Goal: Check status: Check status

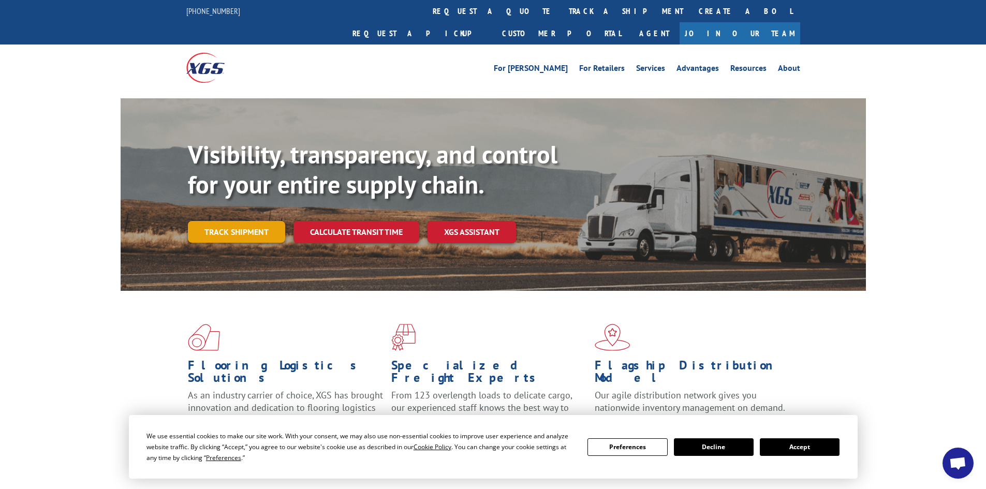
click at [212, 221] on link "Track shipment" at bounding box center [236, 232] width 97 height 22
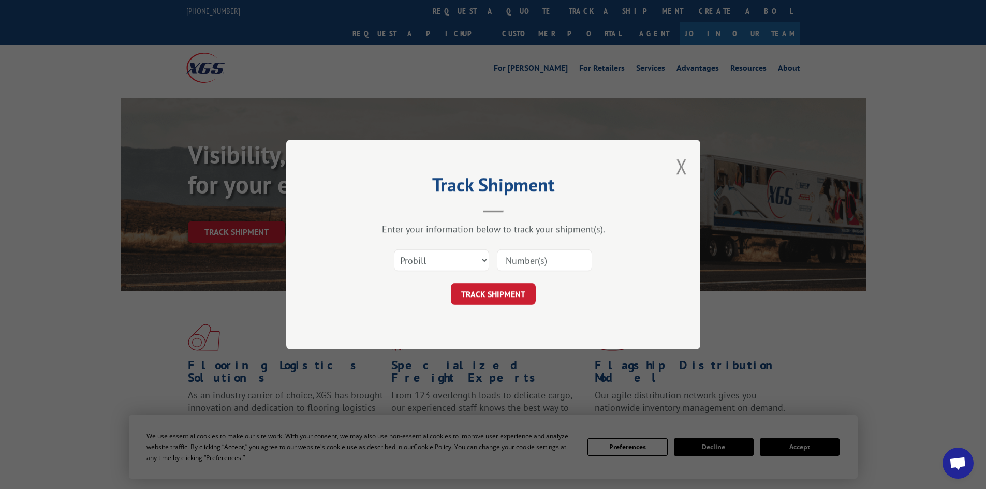
click at [549, 262] on input at bounding box center [544, 260] width 95 height 22
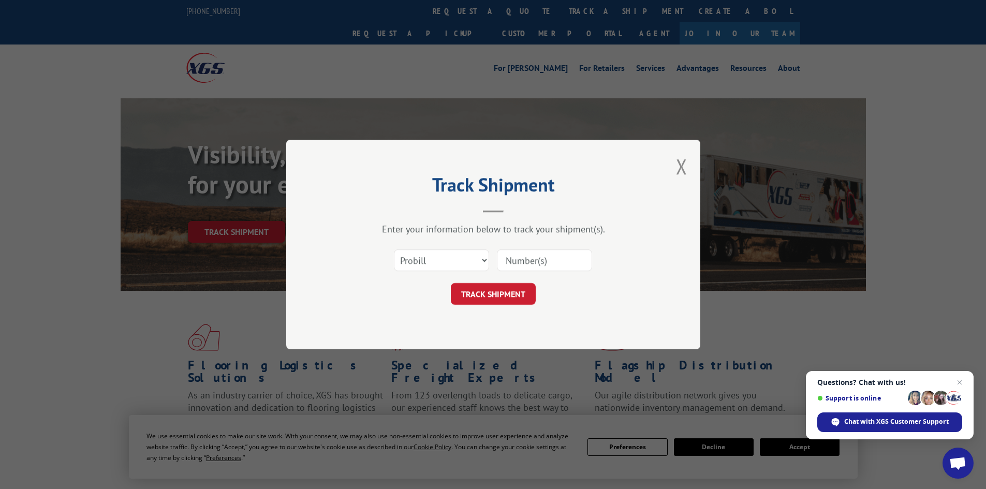
paste input "283218"
type input "283218"
click at [491, 295] on button "TRACK SHIPMENT" at bounding box center [493, 294] width 85 height 22
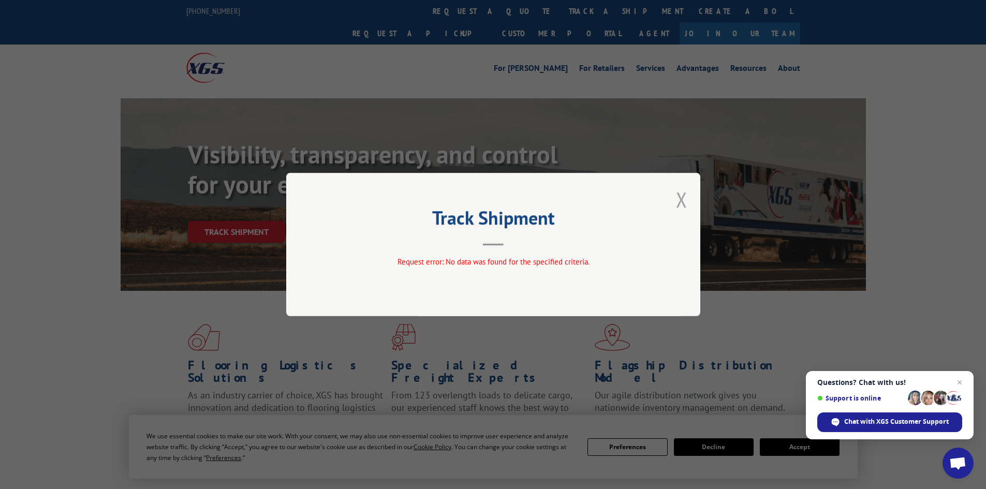
click at [683, 198] on button "Close modal" at bounding box center [681, 199] width 11 height 27
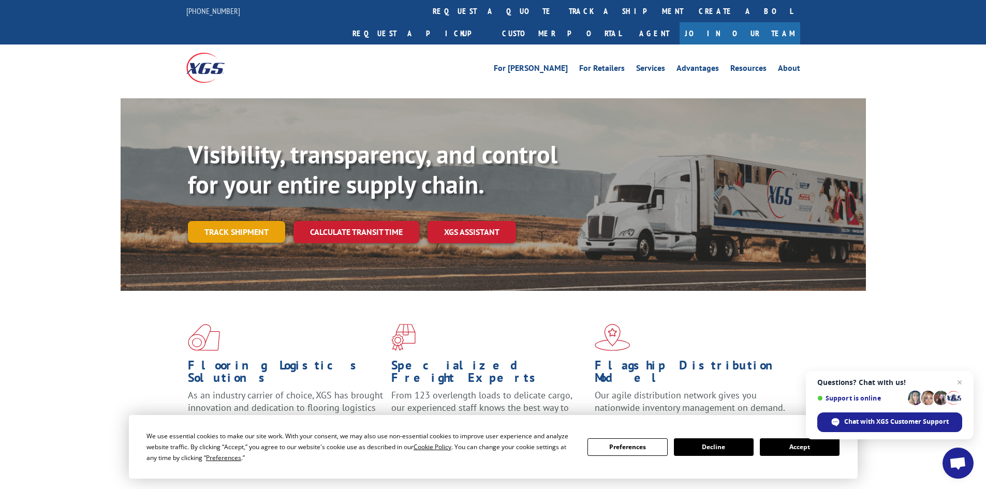
click at [235, 221] on link "Track shipment" at bounding box center [236, 232] width 97 height 22
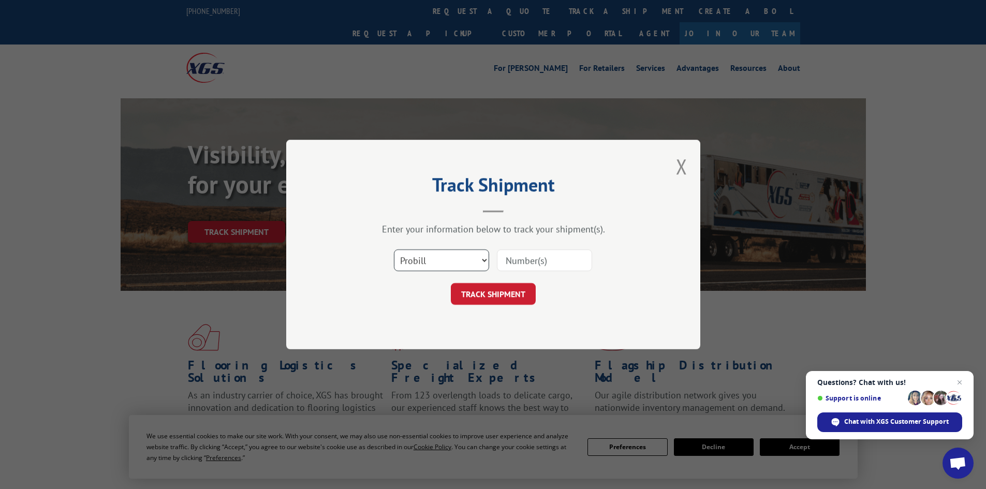
click at [439, 264] on select "Select category... Probill BOL PO" at bounding box center [441, 260] width 95 height 22
select select "bol"
click at [394, 249] on select "Select category... Probill BOL PO" at bounding box center [441, 260] width 95 height 22
click at [530, 260] on input at bounding box center [544, 260] width 95 height 22
paste input "03015129009460097"
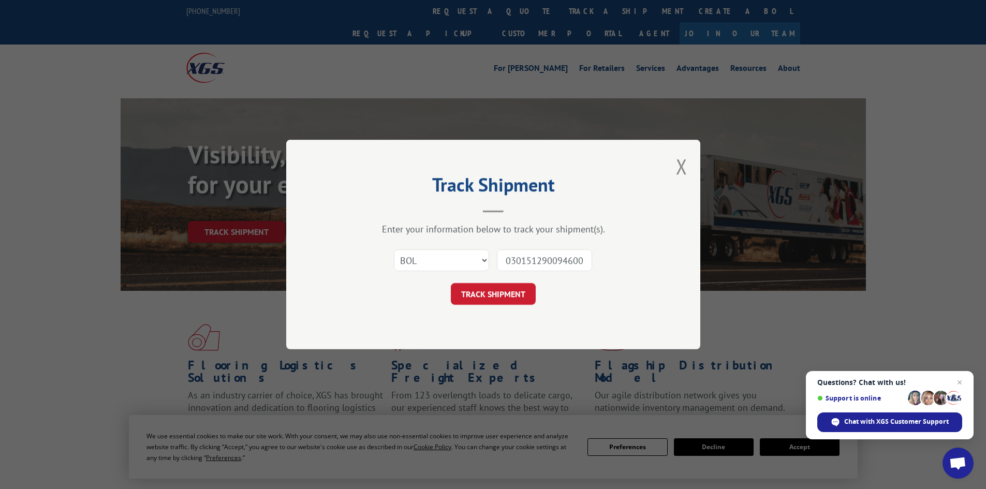
scroll to position [0, 8]
type input "03015129009460097"
click at [513, 294] on button "TRACK SHIPMENT" at bounding box center [493, 294] width 85 height 22
